Goal: Task Accomplishment & Management: Manage account settings

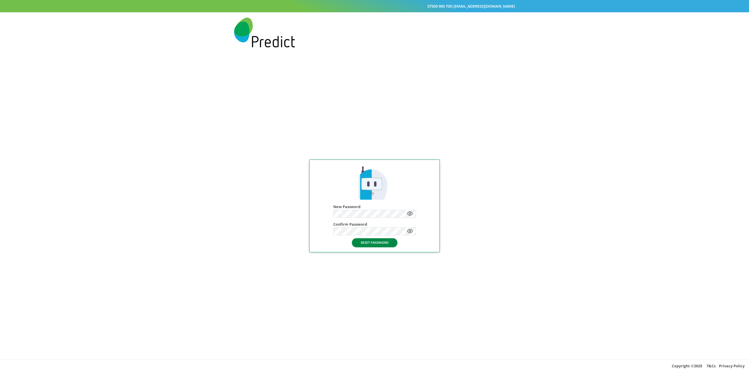
click at [370, 245] on button "RESET PASSWORD" at bounding box center [374, 242] width 45 height 8
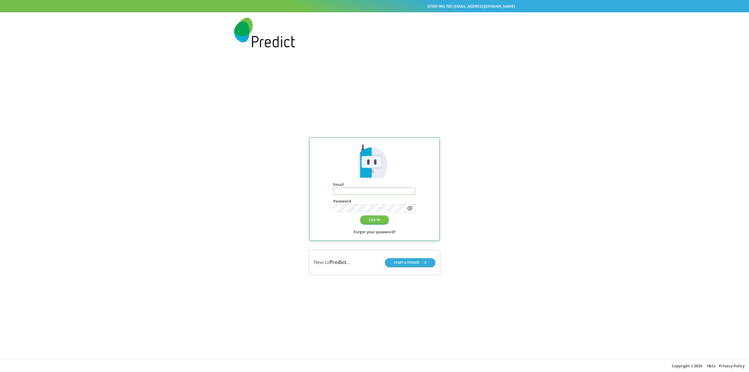
click at [351, 191] on input "text" at bounding box center [375, 191] width 82 height 6
click at [372, 190] on input "text" at bounding box center [375, 191] width 82 height 6
type input "**********"
click at [371, 219] on button "LOG IN" at bounding box center [374, 219] width 29 height 8
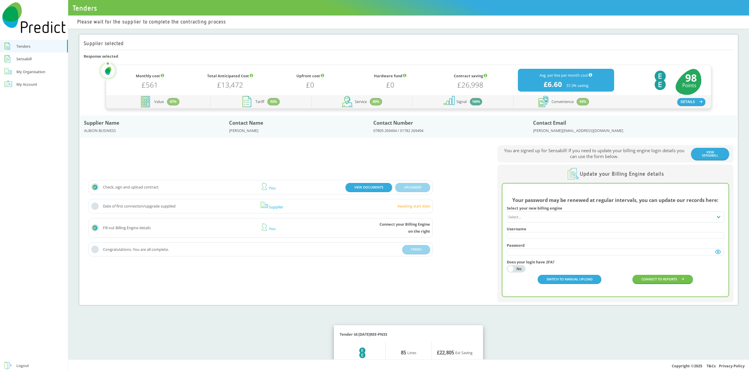
click at [28, 71] on div "My Organisation" at bounding box center [30, 71] width 29 height 7
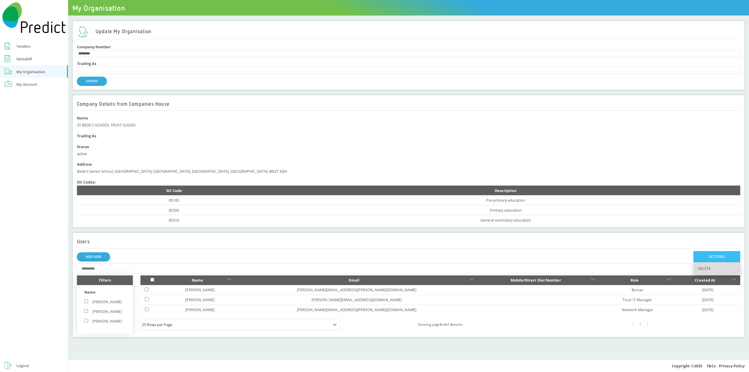
click at [707, 270] on span "DELETE" at bounding box center [717, 268] width 47 height 12
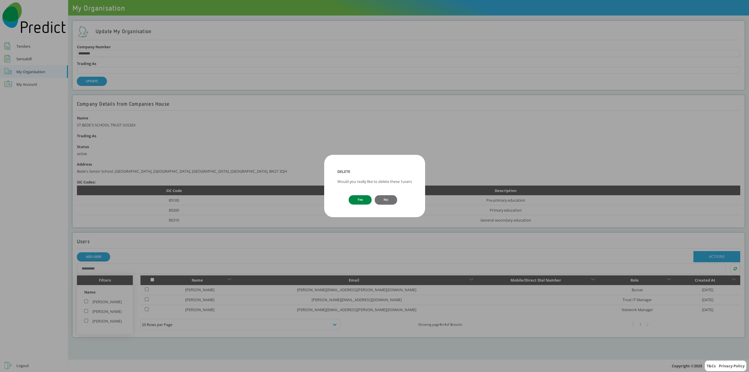
click at [360, 199] on button "Yes" at bounding box center [360, 199] width 23 height 8
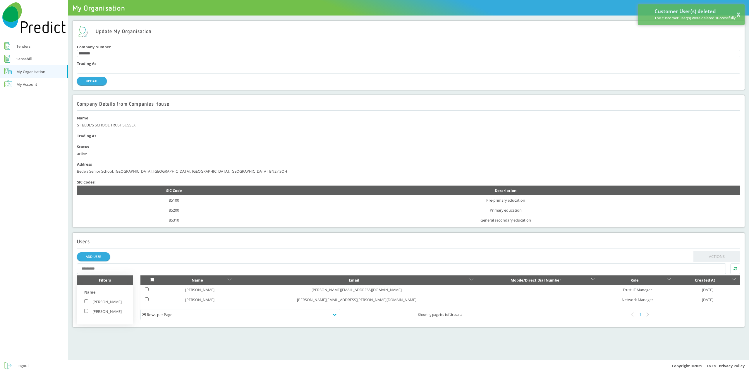
click at [35, 88] on div "My Account" at bounding box center [26, 84] width 21 height 7
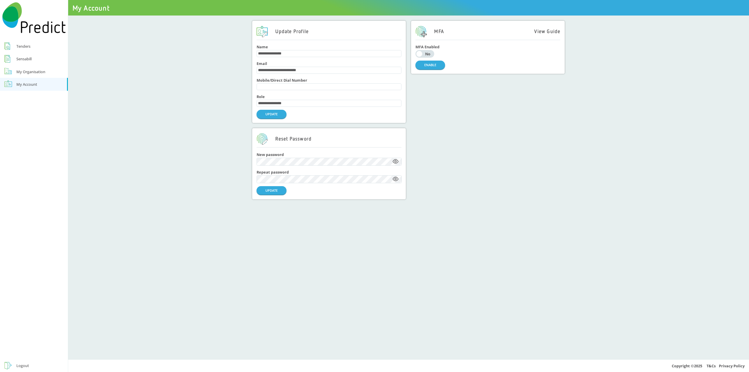
click at [429, 53] on div "No" at bounding box center [427, 54] width 9 height 4
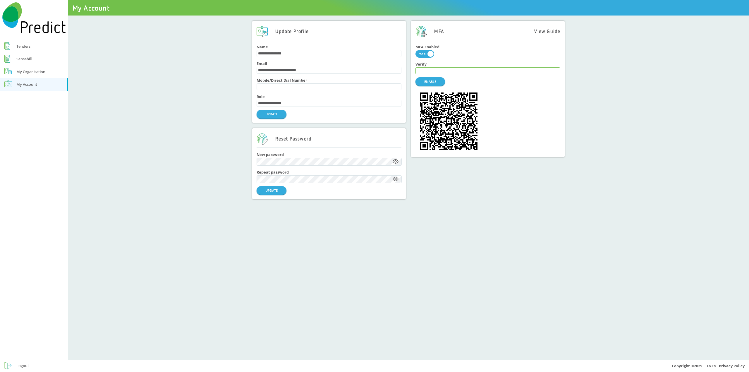
click at [447, 69] on input "text" at bounding box center [488, 71] width 144 height 6
type input "******"
click at [434, 82] on button "ENABLE" at bounding box center [431, 81] width 30 height 8
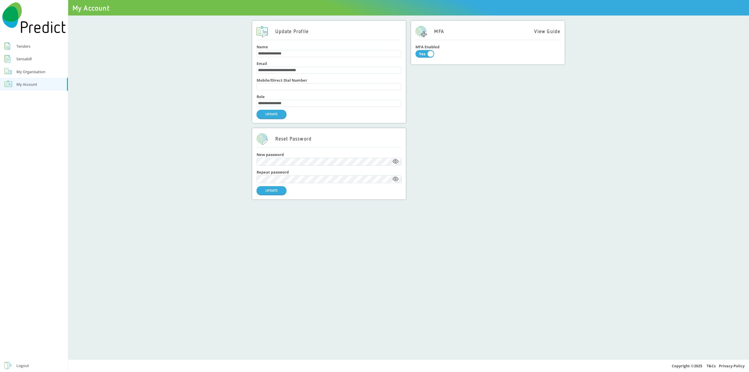
click at [25, 47] on div "Tenders" at bounding box center [23, 46] width 14 height 7
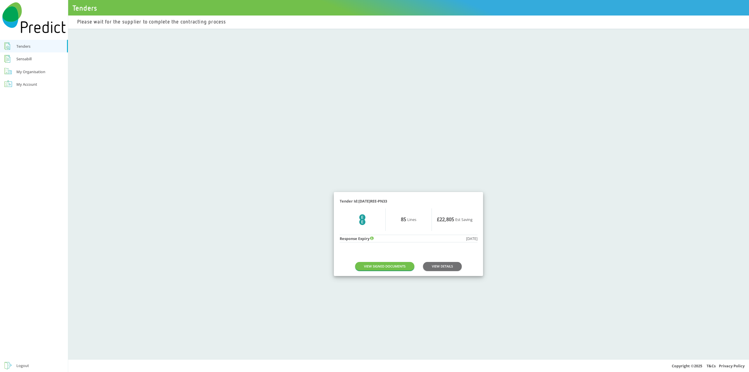
click at [29, 58] on div "Sensabill" at bounding box center [23, 58] width 15 height 7
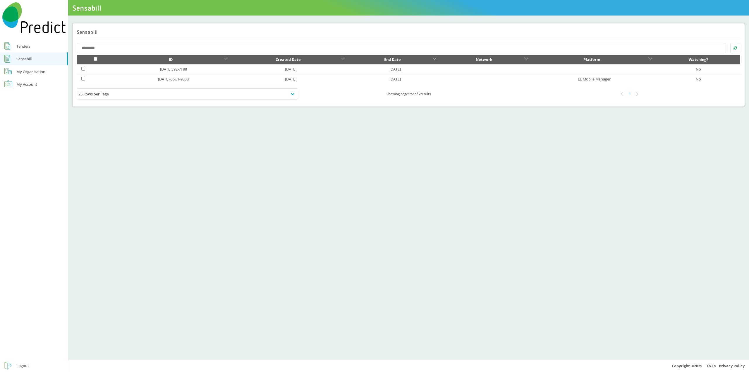
click at [36, 74] on div "My Organisation" at bounding box center [30, 71] width 29 height 7
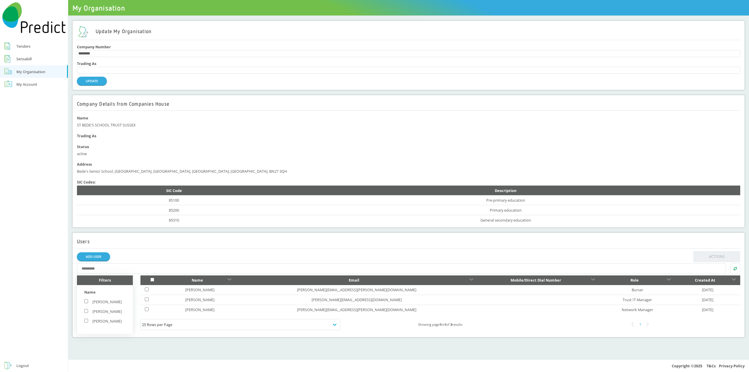
click at [24, 46] on div "Tenders" at bounding box center [23, 46] width 14 height 7
